Goal: Information Seeking & Learning: Learn about a topic

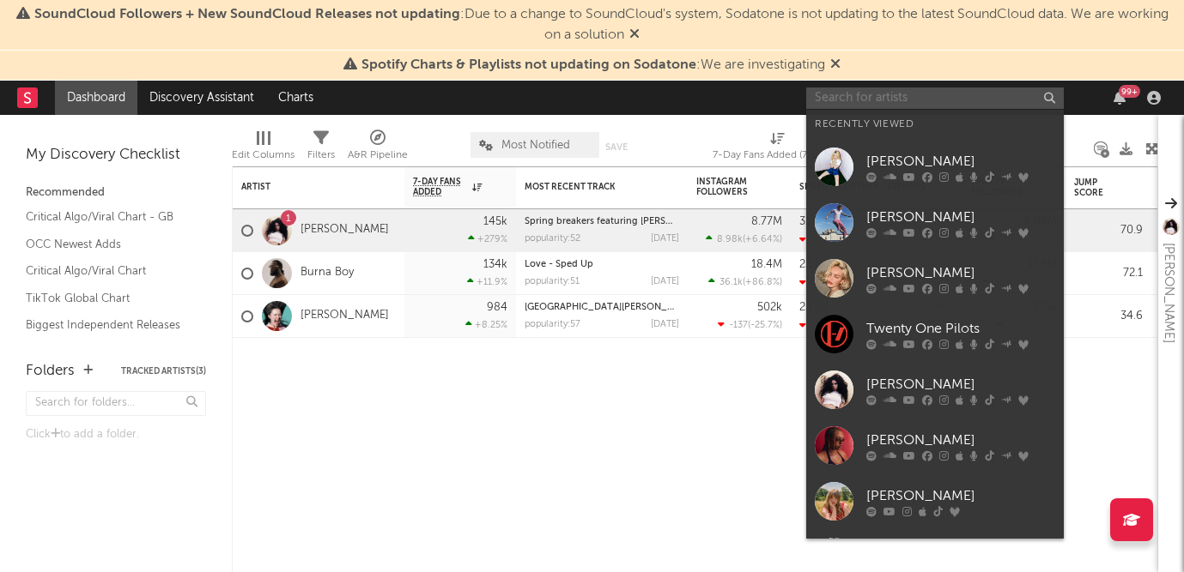
click at [872, 99] on input "text" at bounding box center [934, 98] width 257 height 21
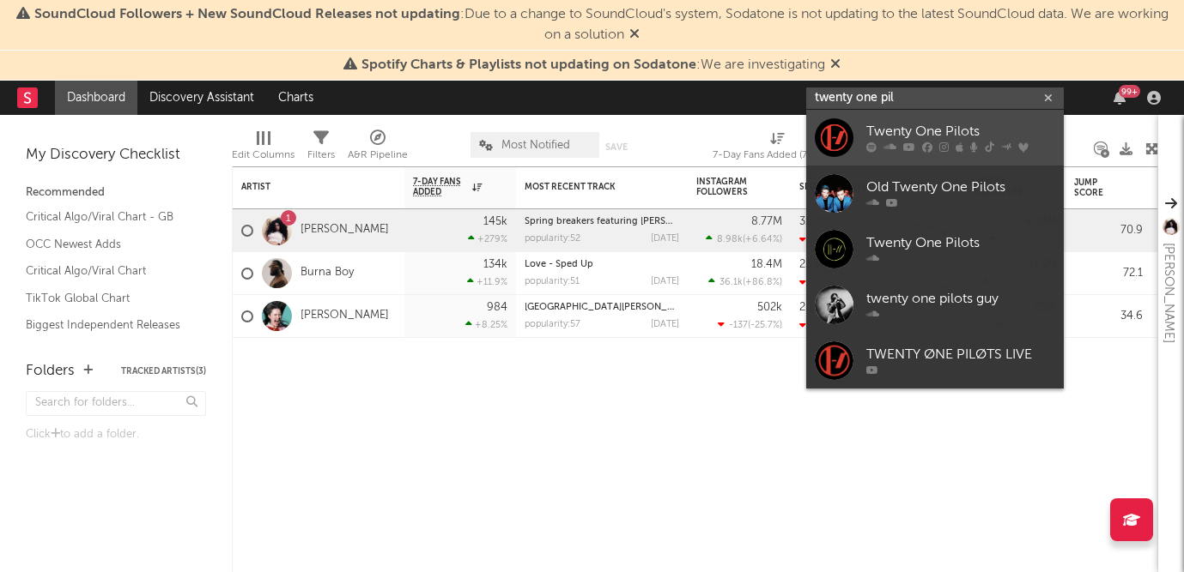
type input "twenty one pil"
click at [836, 143] on div at bounding box center [834, 137] width 39 height 39
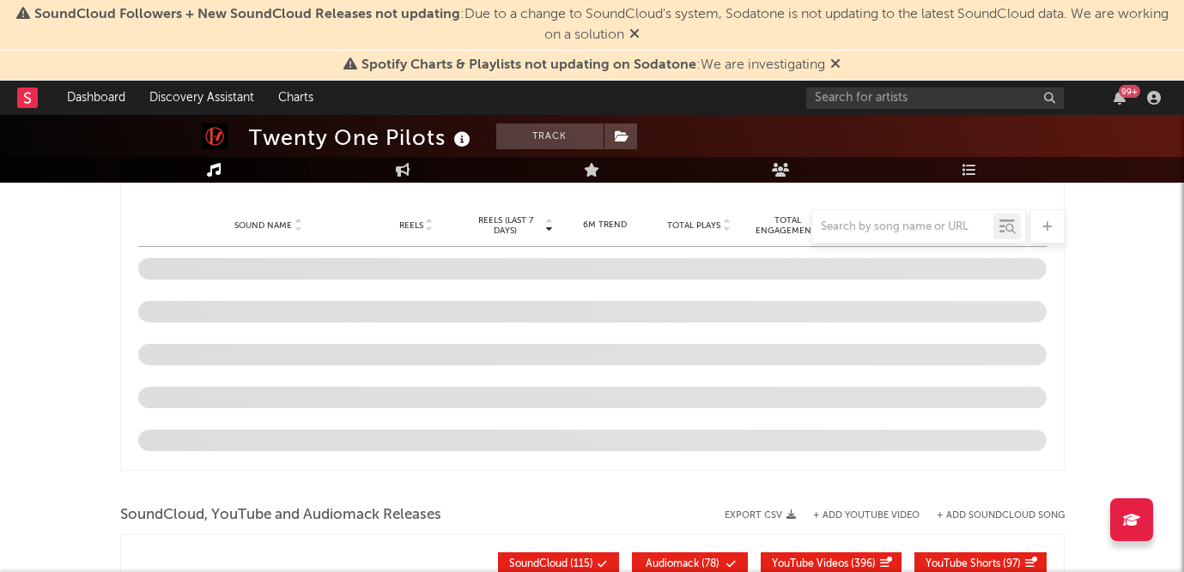
scroll to position [1366, 0]
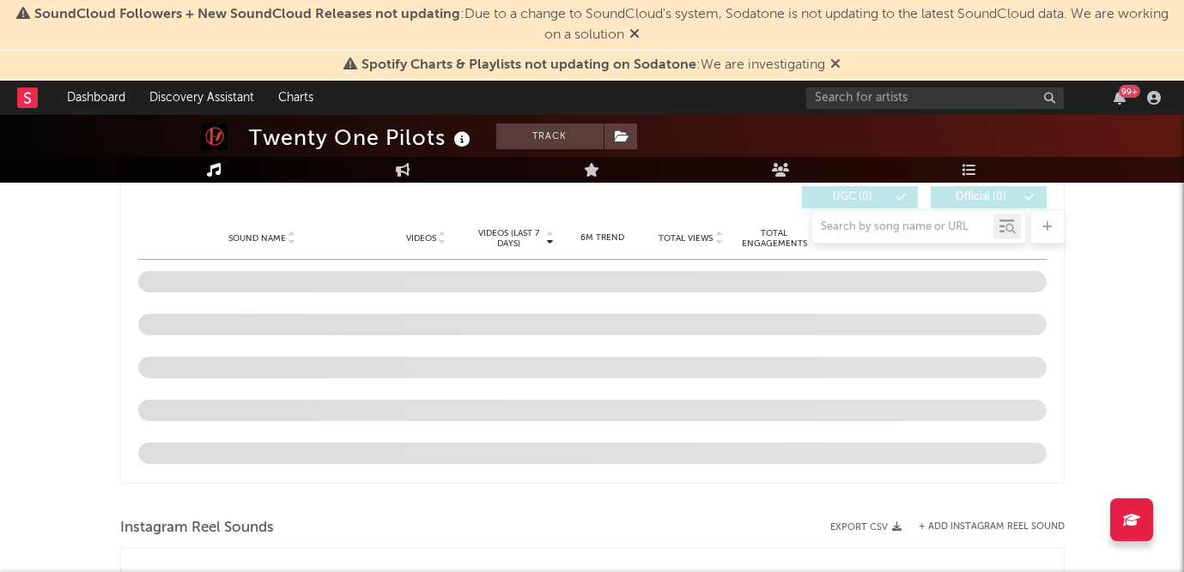
select select "6m"
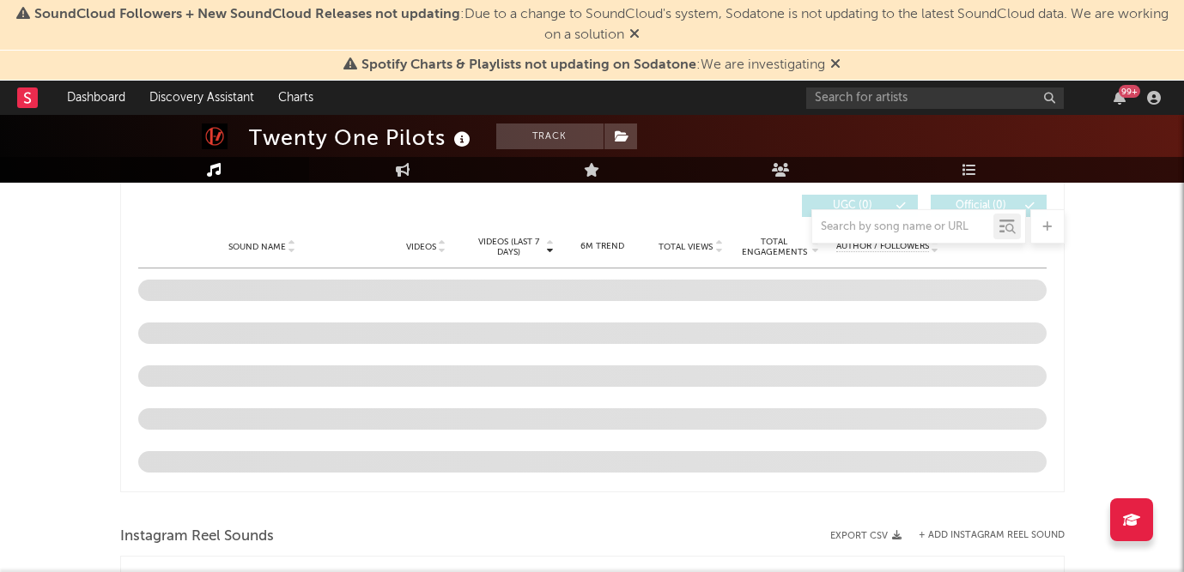
scroll to position [1214, 0]
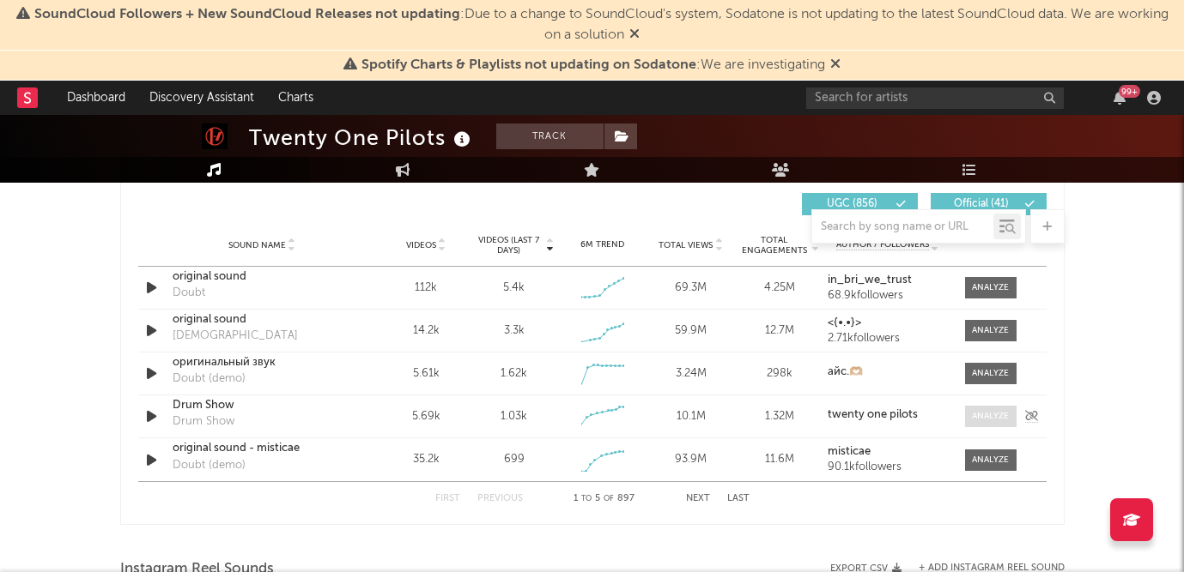
click at [998, 417] on div at bounding box center [990, 416] width 37 height 13
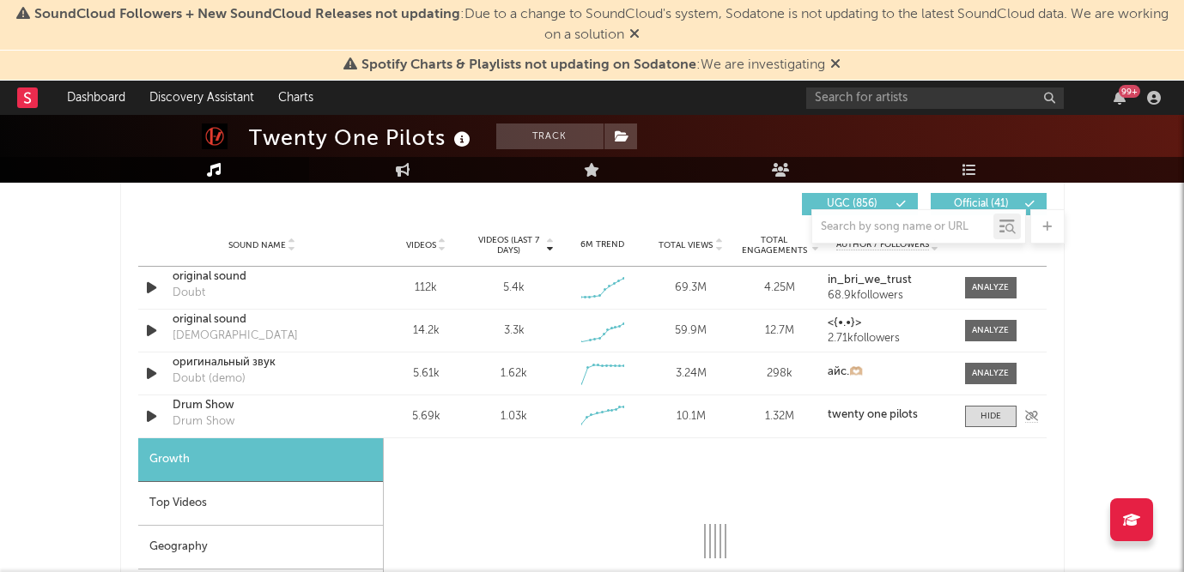
select select "1w"
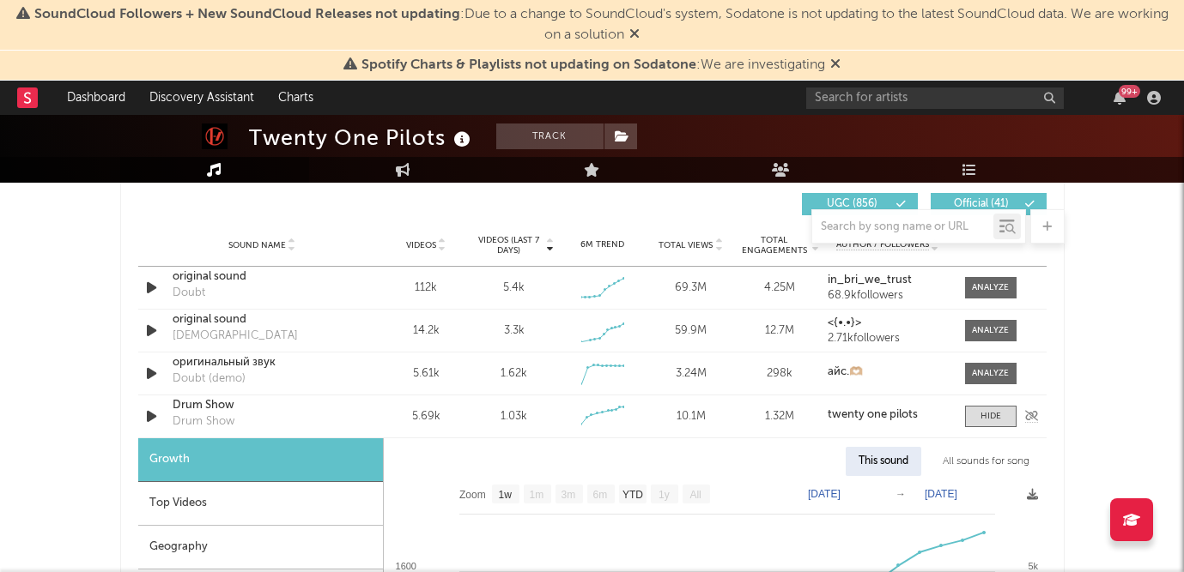
scroll to position [1370, 0]
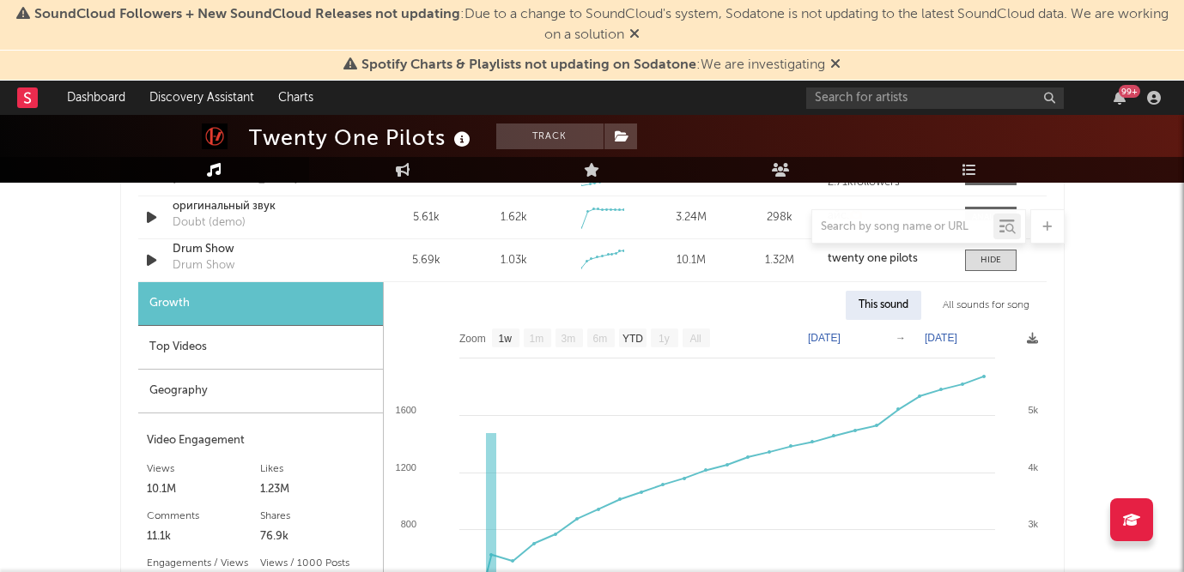
click at [269, 357] on div "Top Videos" at bounding box center [260, 348] width 245 height 44
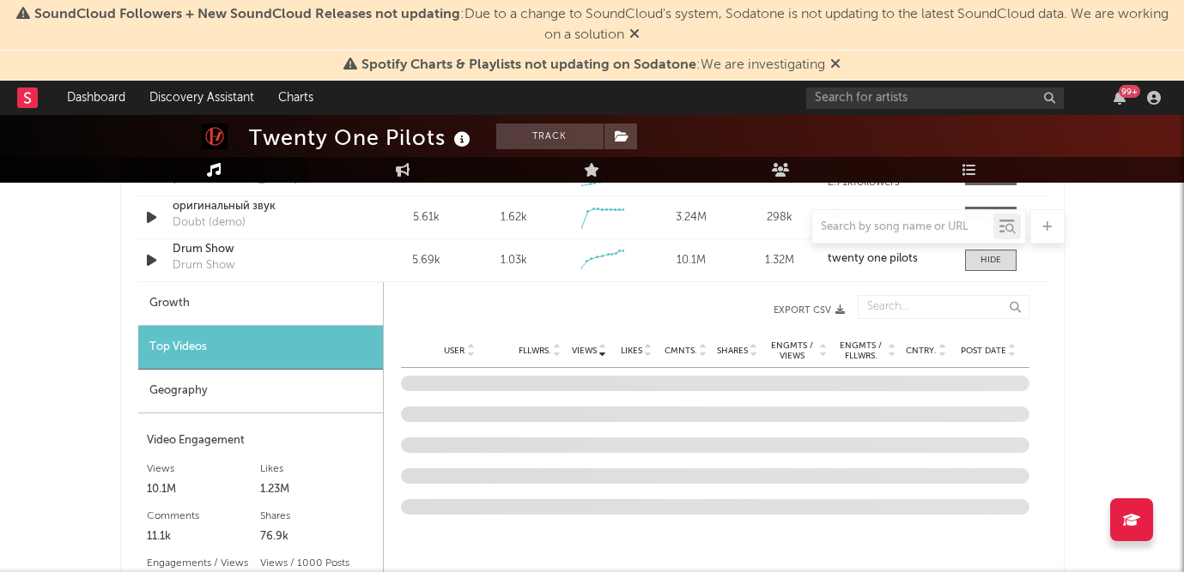
click at [269, 389] on div "Geography" at bounding box center [260, 392] width 245 height 44
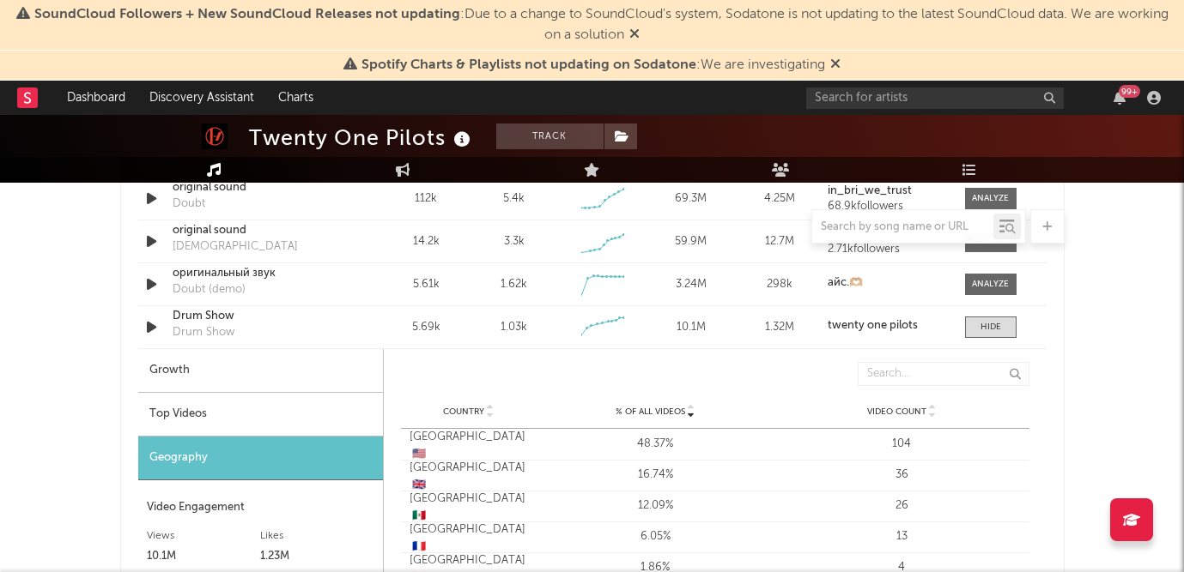
scroll to position [1275, 0]
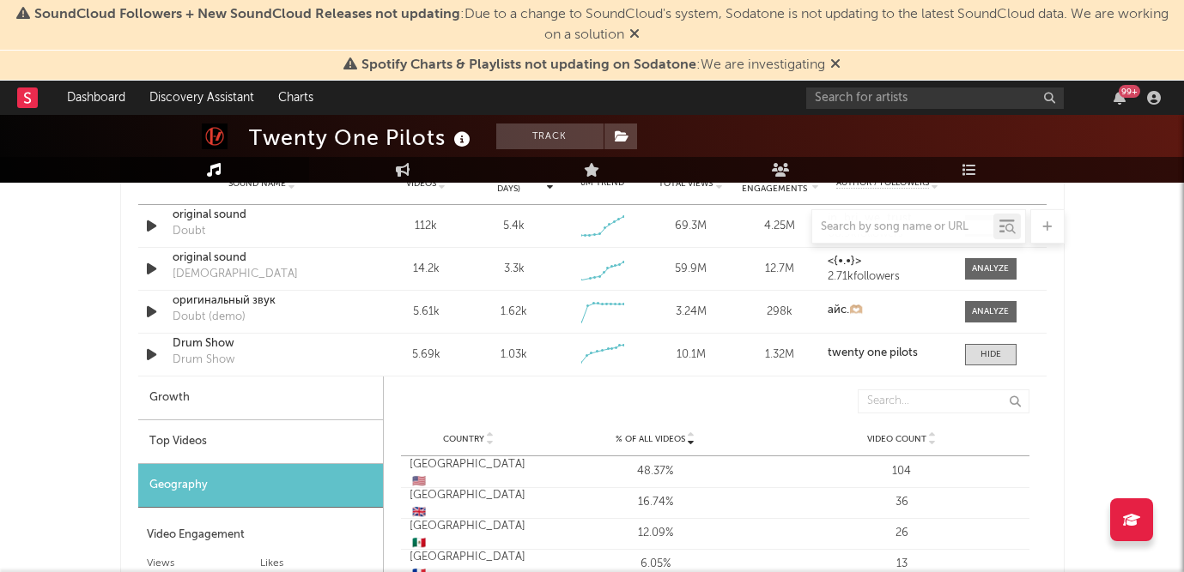
click at [253, 436] on div "Top Videos" at bounding box center [260, 443] width 245 height 44
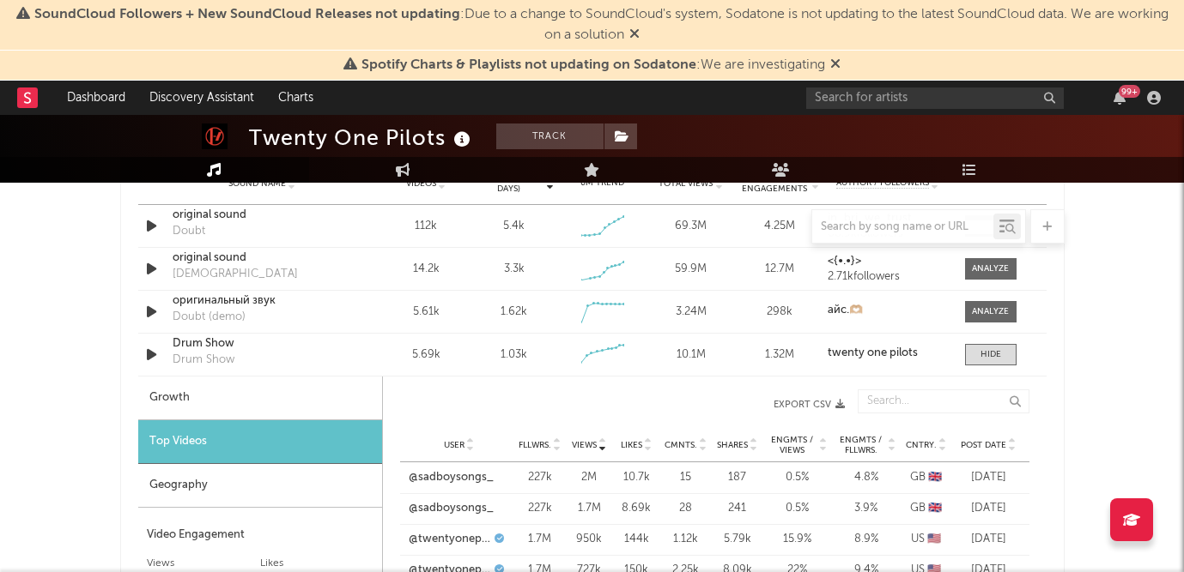
scroll to position [1425, 0]
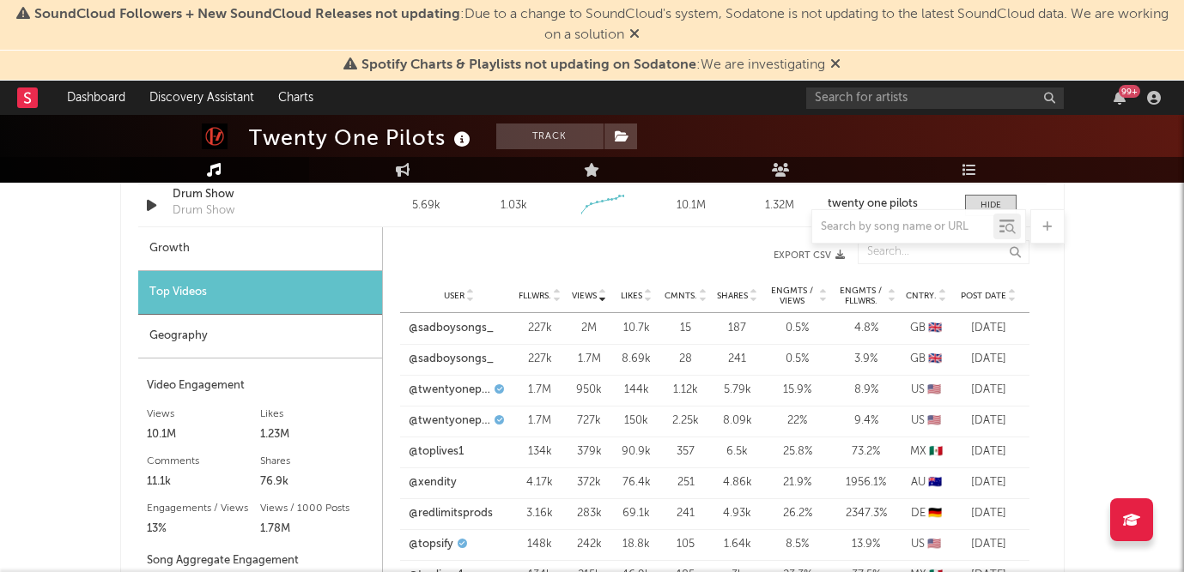
click at [923, 297] on span "Cntry." at bounding box center [920, 296] width 31 height 10
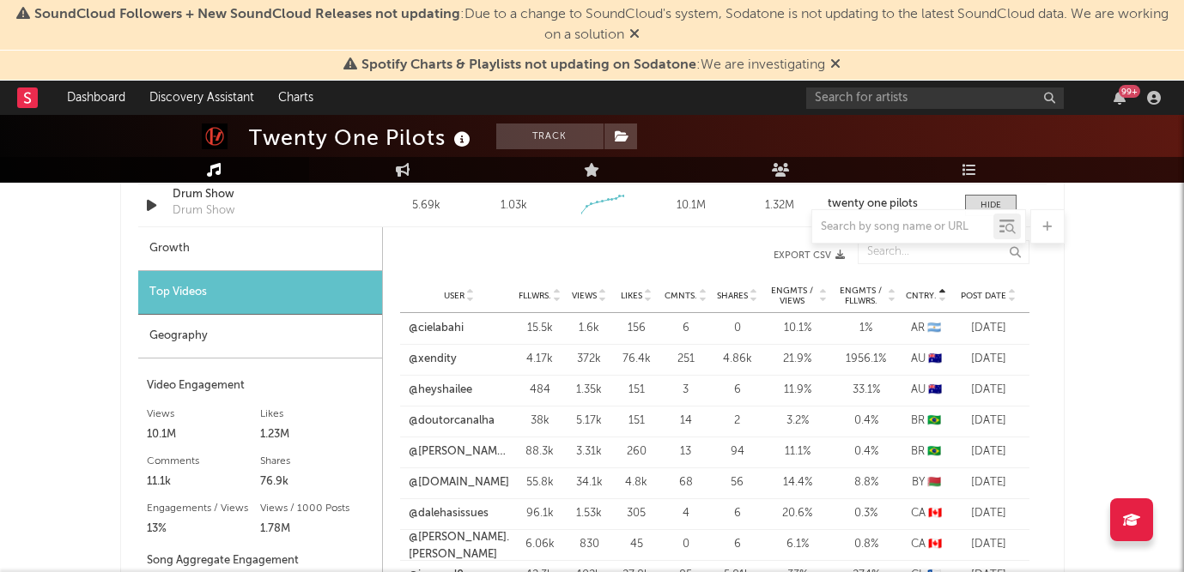
click at [923, 297] on span "Cntry." at bounding box center [920, 296] width 31 height 10
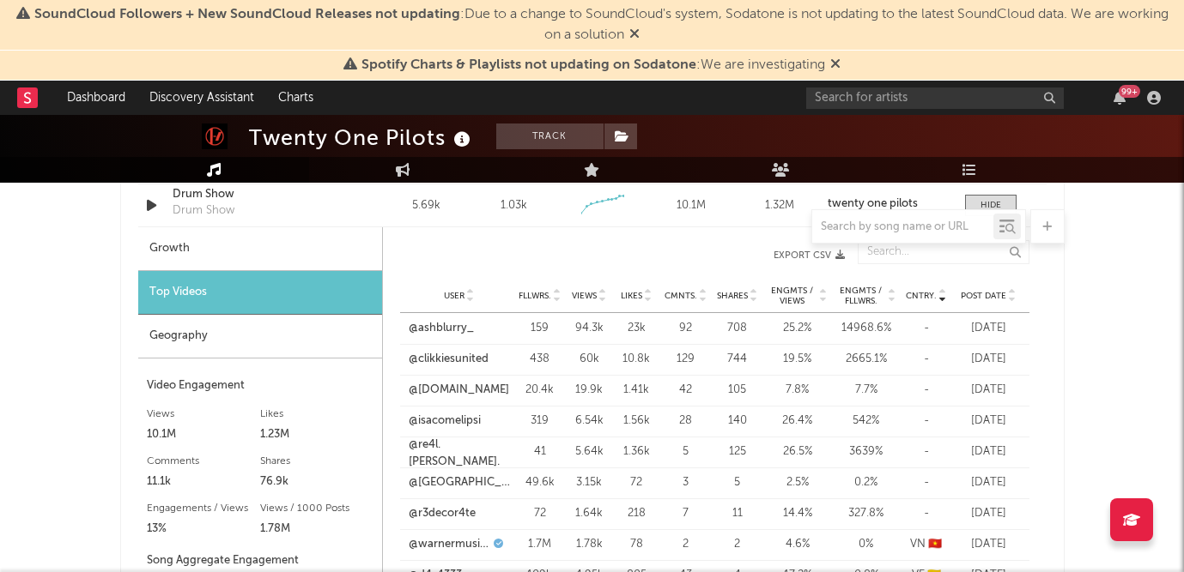
click at [923, 297] on span "Cntry." at bounding box center [920, 296] width 31 height 10
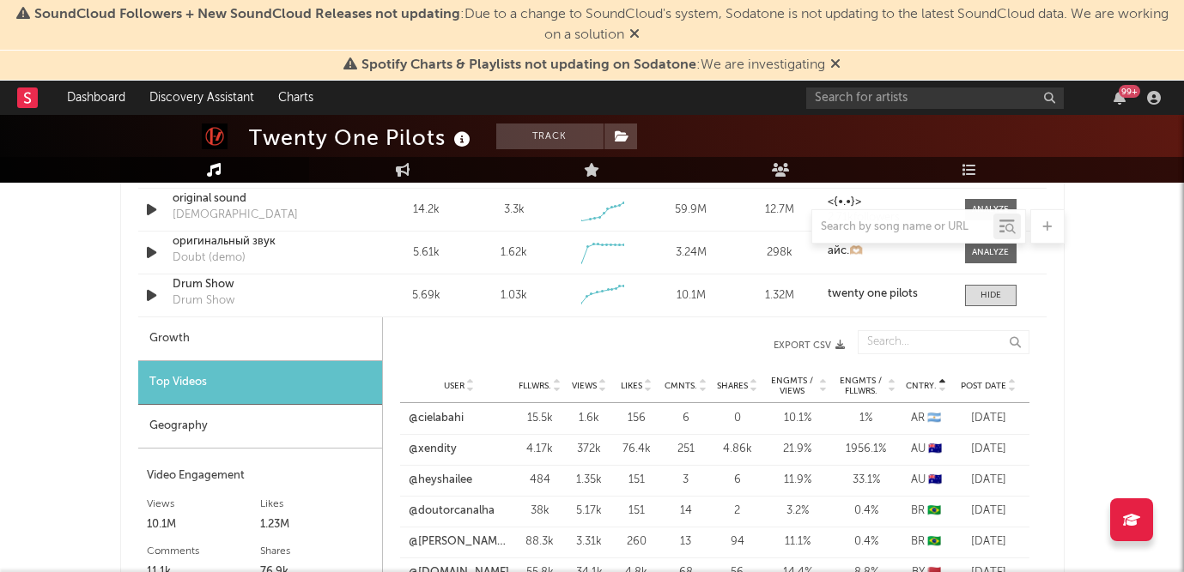
scroll to position [1299, 0]
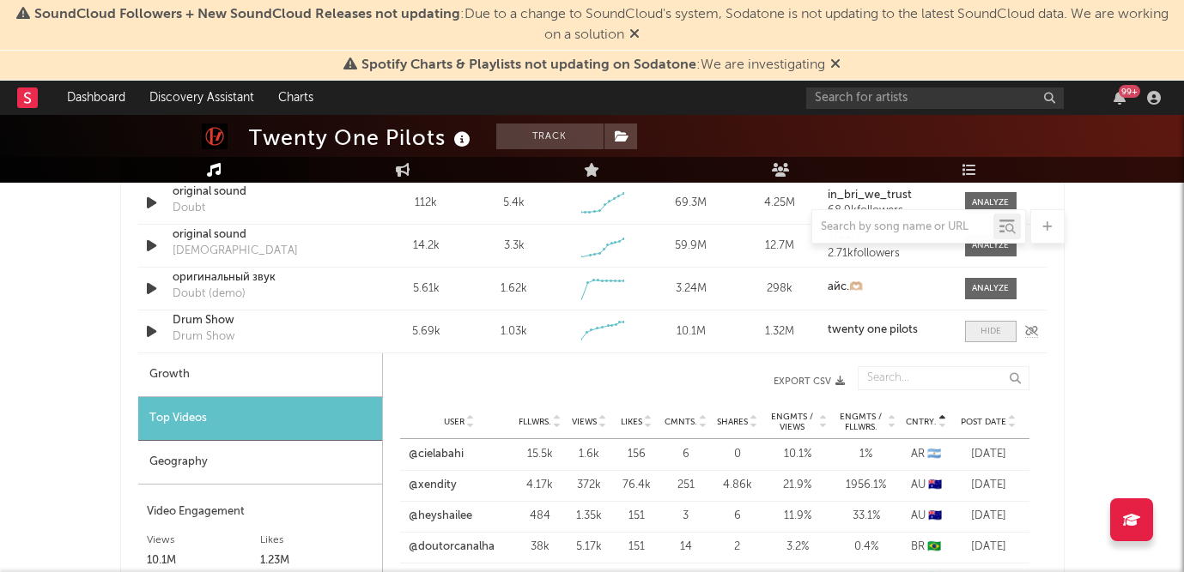
click at [995, 330] on div at bounding box center [990, 331] width 21 height 13
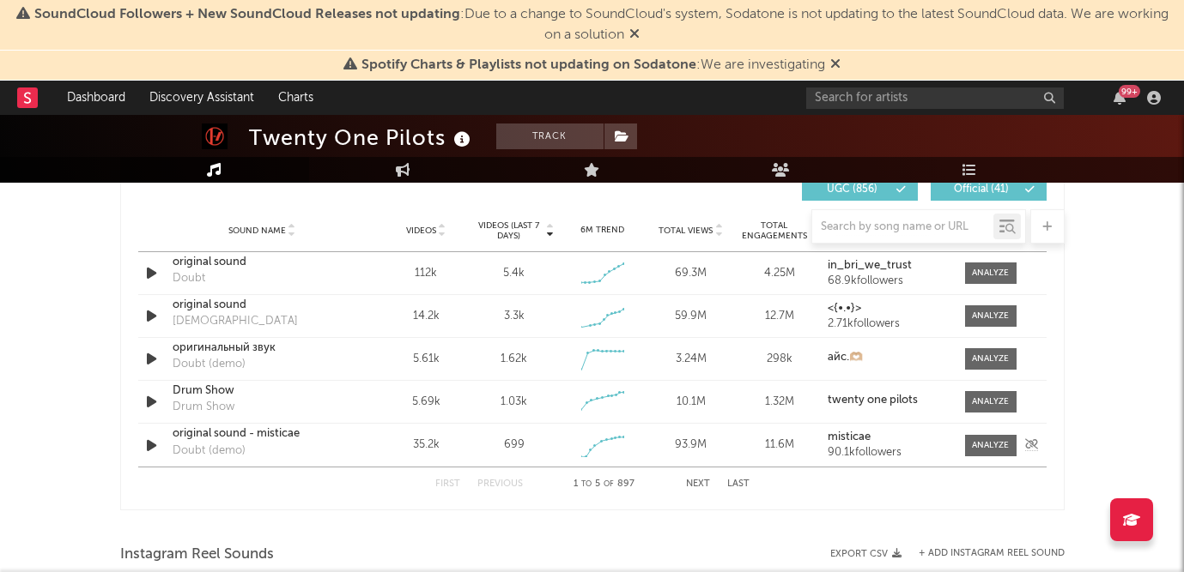
scroll to position [1230, 0]
click at [688, 478] on button "Next" at bounding box center [698, 482] width 24 height 9
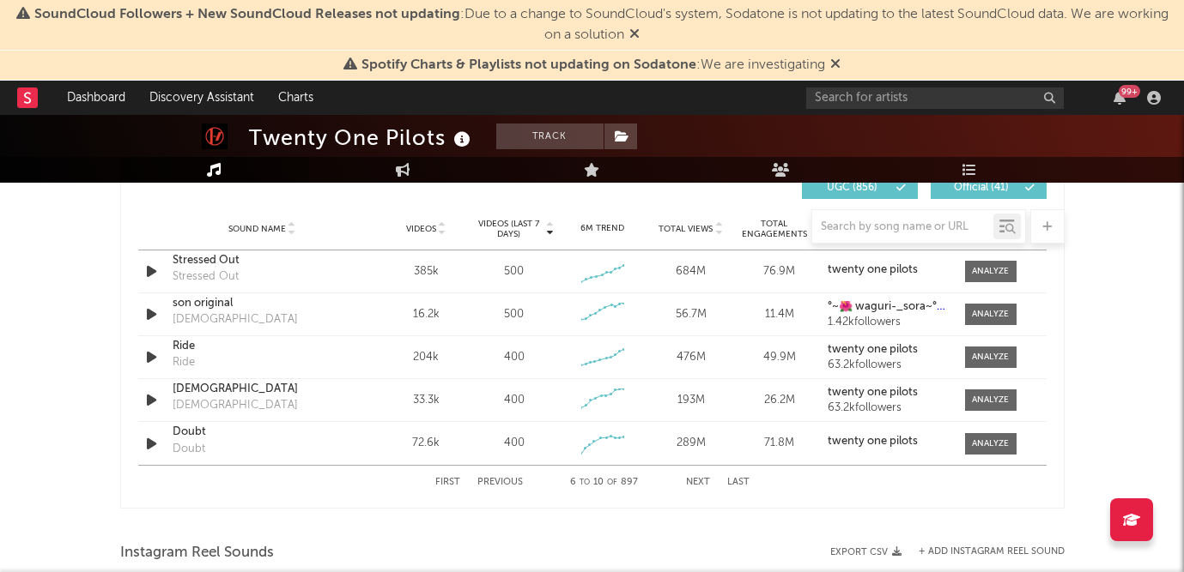
click at [688, 478] on button "Next" at bounding box center [698, 482] width 24 height 9
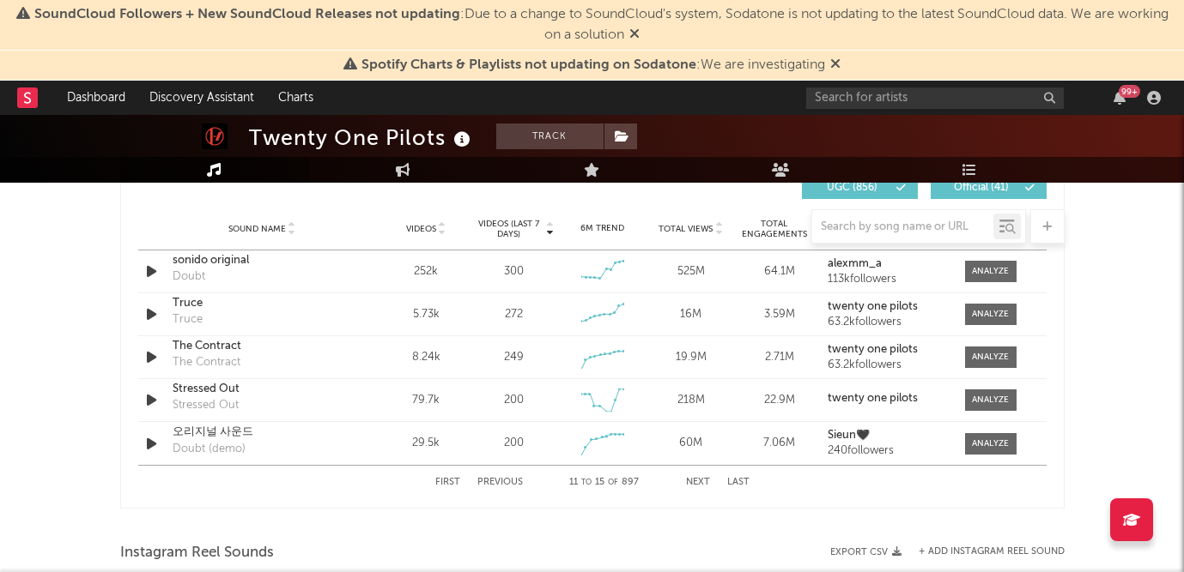
click at [453, 479] on button "First" at bounding box center [447, 482] width 25 height 9
